Goal: Find specific page/section

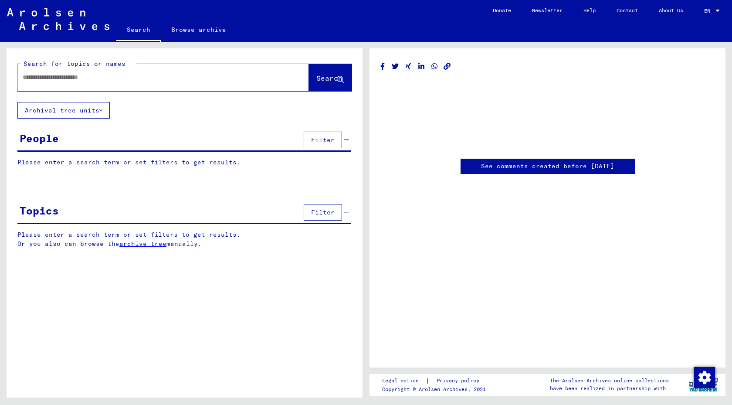
type input "********"
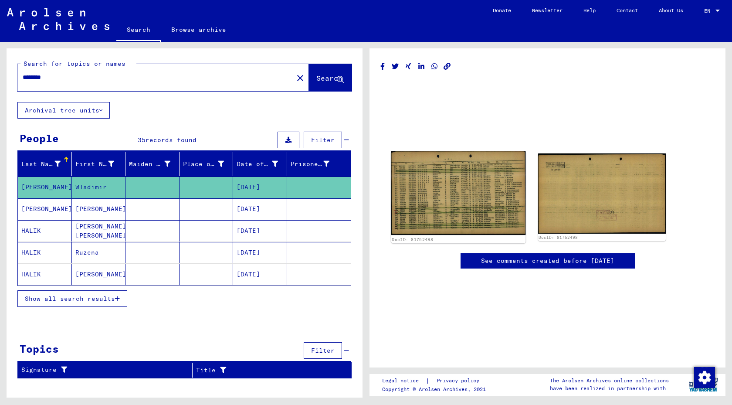
click at [476, 199] on img at bounding box center [458, 193] width 134 height 84
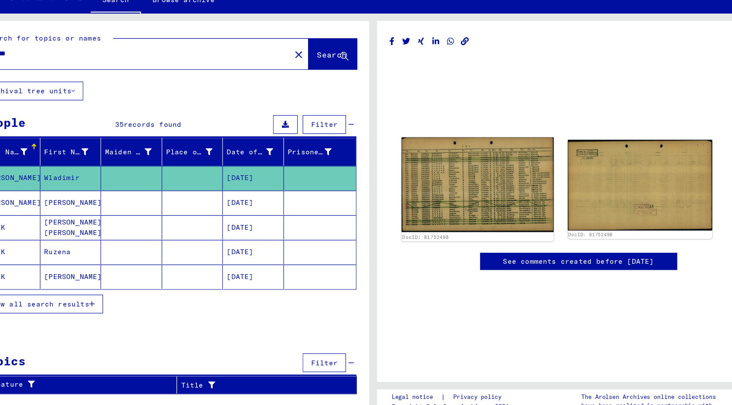
click at [464, 203] on img at bounding box center [458, 193] width 134 height 84
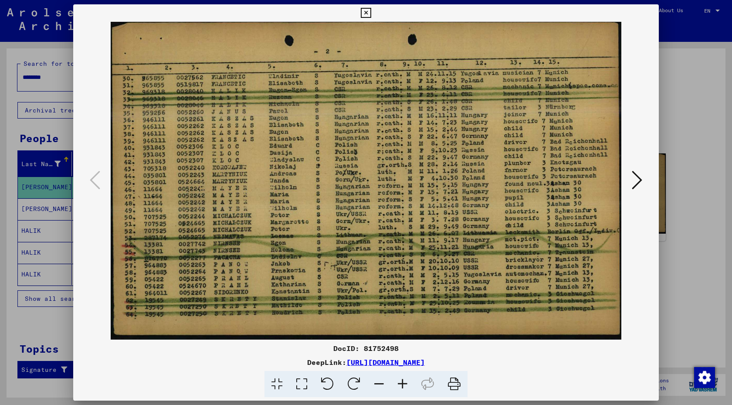
click at [452, 384] on icon at bounding box center [454, 384] width 27 height 27
click at [25, 190] on div at bounding box center [366, 202] width 732 height 405
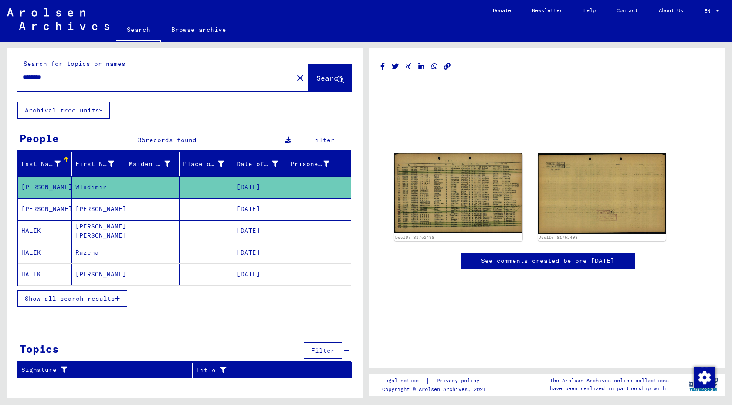
scroll to position [181, 0]
